Goal: Information Seeking & Learning: Learn about a topic

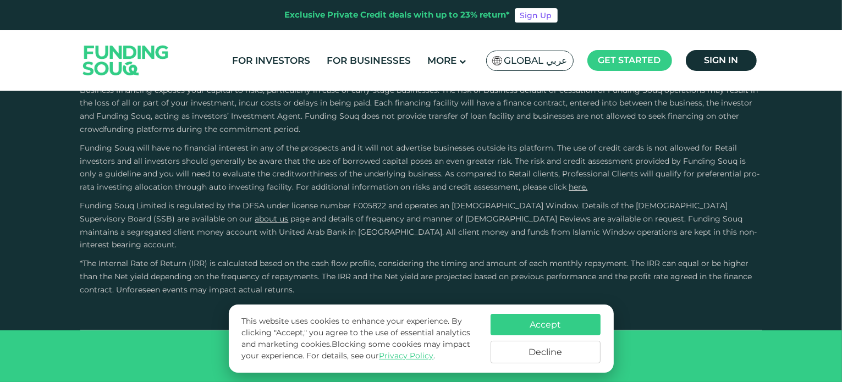
scroll to position [2122, 0]
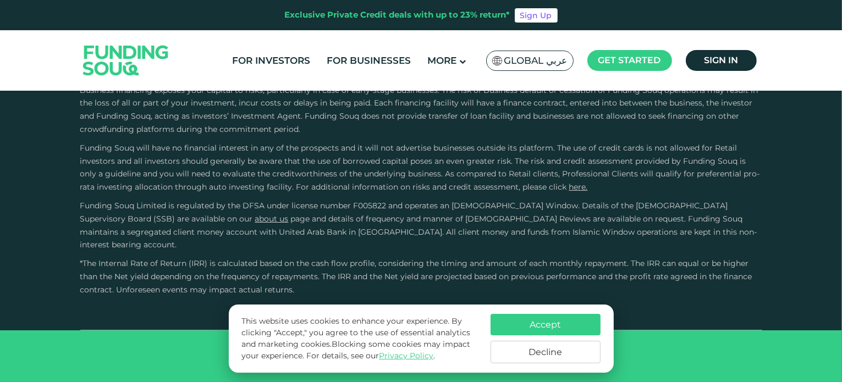
scroll to position [2608, 0]
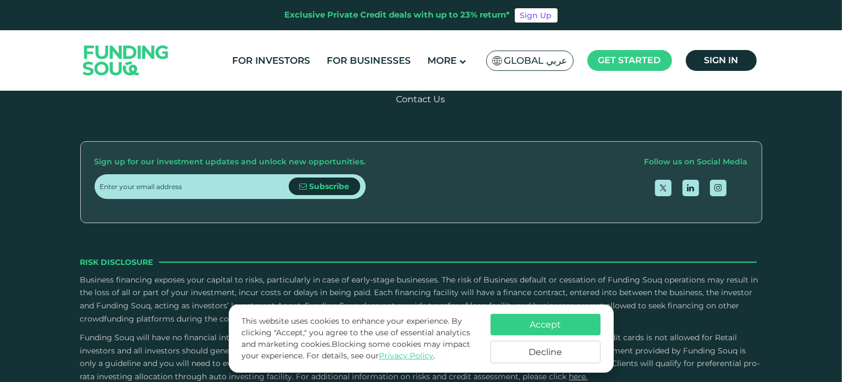
scroll to position [1267, 0]
